Goal: Task Accomplishment & Management: Use online tool/utility

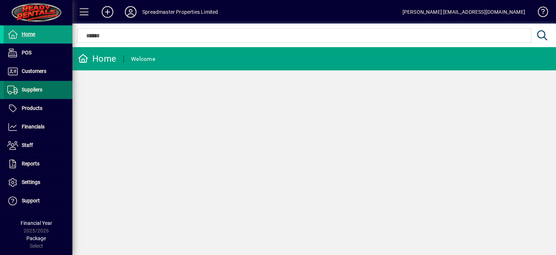
click at [39, 89] on span "Suppliers" at bounding box center [32, 90] width 21 height 6
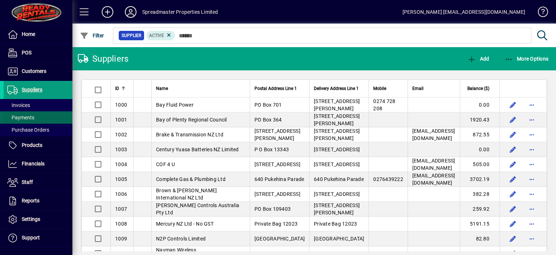
click at [29, 116] on span "Payments" at bounding box center [20, 117] width 27 height 6
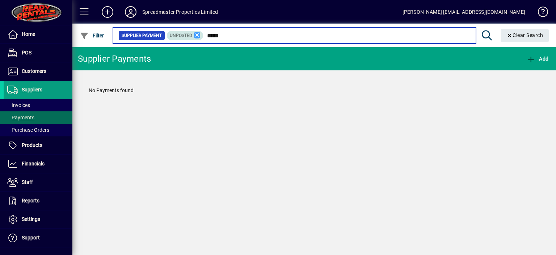
type input "*****"
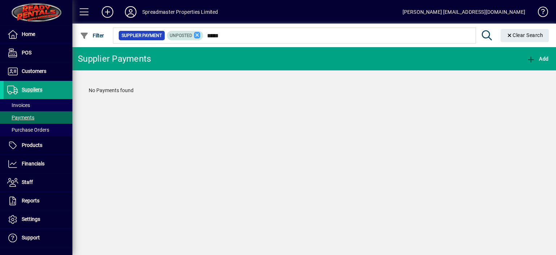
click at [196, 35] on icon at bounding box center [197, 35] width 7 height 7
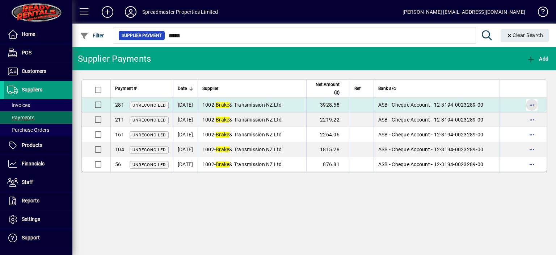
click at [530, 104] on span "button" at bounding box center [531, 104] width 17 height 17
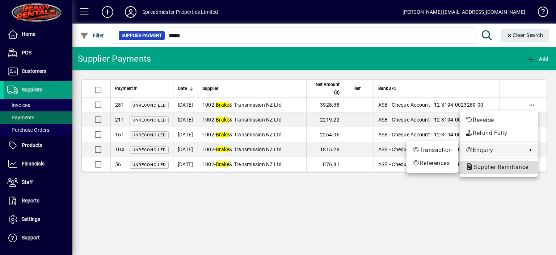
click at [486, 166] on span "Supplier Remittance" at bounding box center [499, 166] width 67 height 7
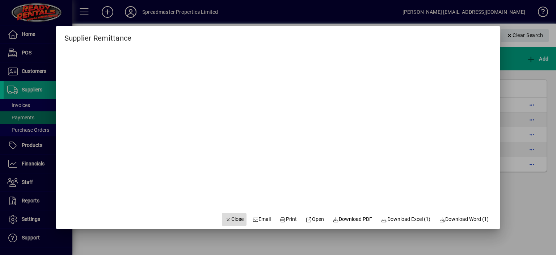
click at [228, 216] on span "Close" at bounding box center [234, 219] width 19 height 8
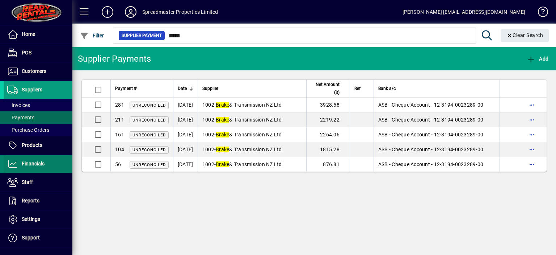
click at [34, 163] on span "Financials" at bounding box center [33, 163] width 23 height 6
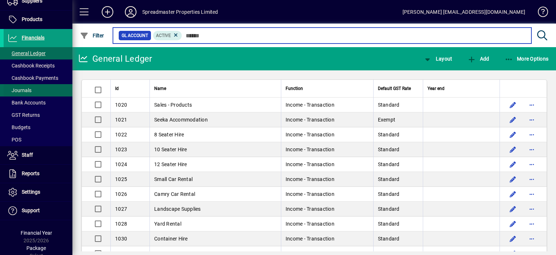
scroll to position [93, 0]
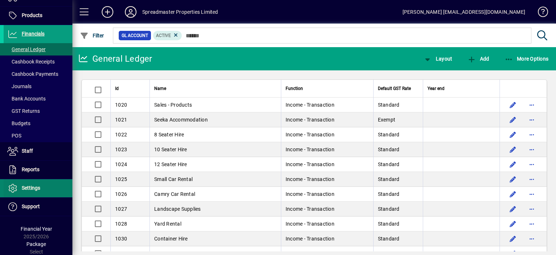
click at [36, 189] on span "Settings" at bounding box center [31, 188] width 18 height 6
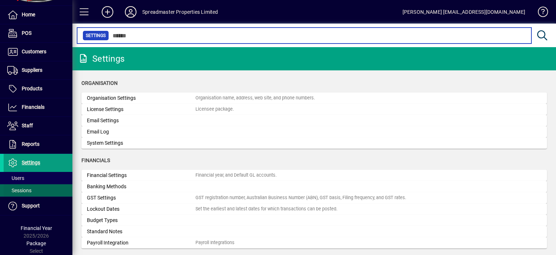
scroll to position [19, 0]
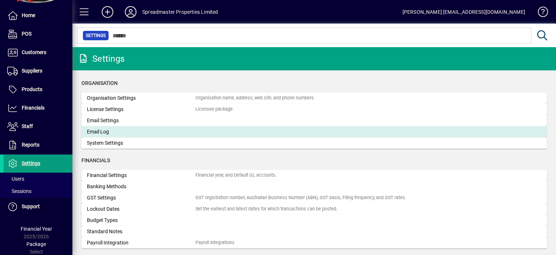
click at [104, 133] on div "Email Log" at bounding box center [141, 132] width 109 height 8
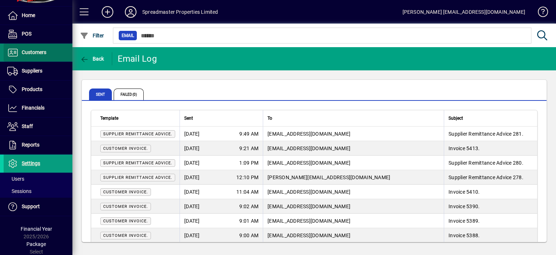
click at [42, 51] on span "Customers" at bounding box center [34, 52] width 25 height 6
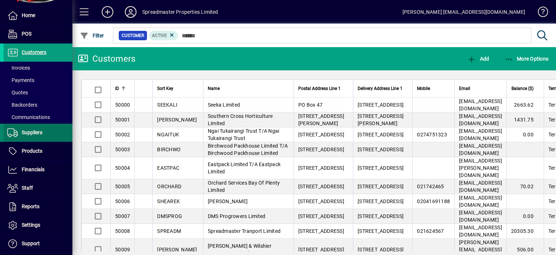
click at [38, 133] on span "Suppliers" at bounding box center [32, 132] width 21 height 6
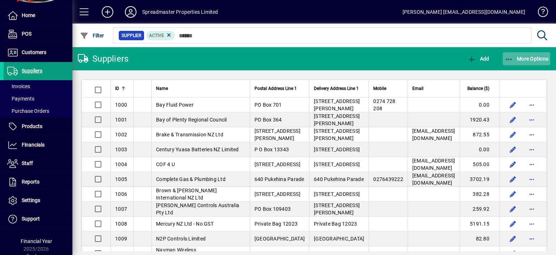
click at [526, 59] on span "More Options" at bounding box center [527, 59] width 44 height 6
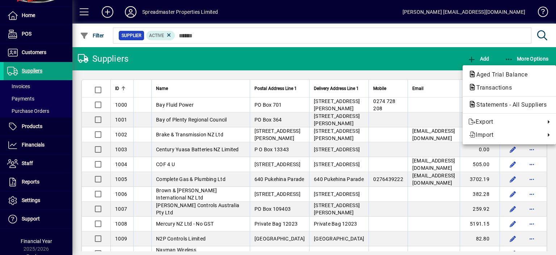
click at [492, 72] on span "Aged Trial Balance" at bounding box center [500, 74] width 63 height 7
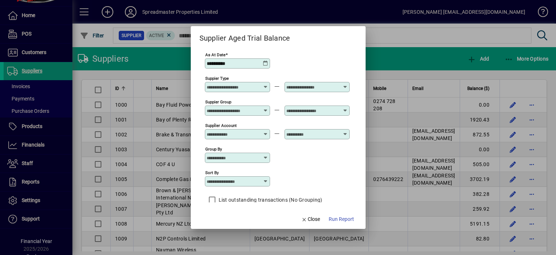
scroll to position [6, 0]
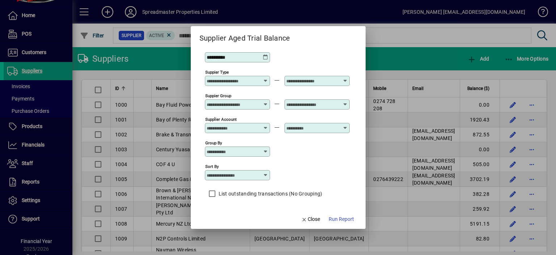
click at [268, 175] on icon at bounding box center [266, 175] width 6 height 6
click at [235, 210] on div "Supplier Name" at bounding box center [227, 211] width 35 height 8
type input "**********"
click at [339, 219] on span "Run Report" at bounding box center [341, 219] width 25 height 8
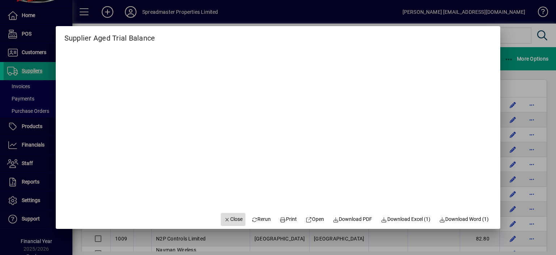
click at [232, 221] on span "Close" at bounding box center [233, 219] width 19 height 8
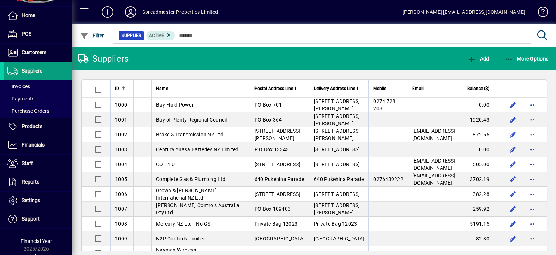
click at [131, 15] on icon at bounding box center [130, 12] width 14 height 12
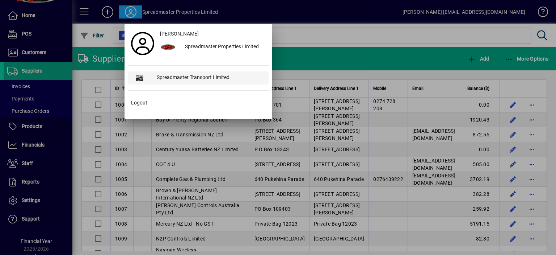
click at [172, 77] on div "Spreadmaster Transport Limited" at bounding box center [210, 77] width 118 height 13
